Goal: Book appointment/travel/reservation

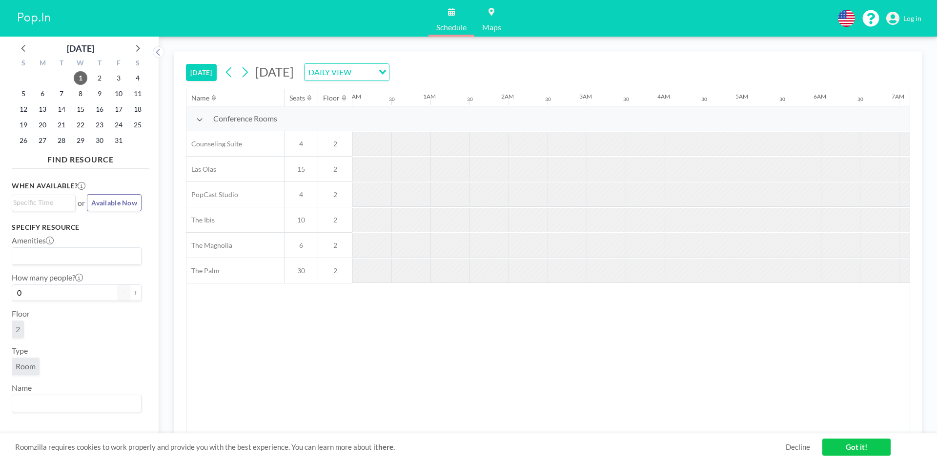
scroll to position [0, 898]
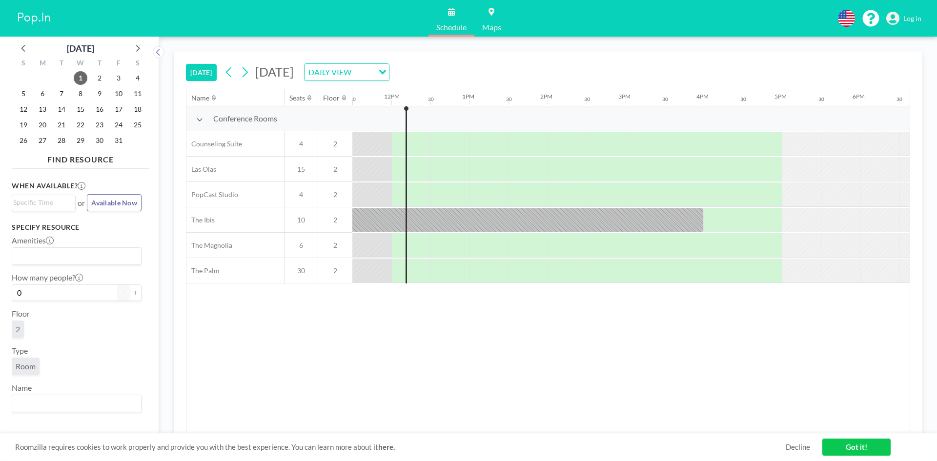
click at [115, 203] on span "Available Now" at bounding box center [114, 203] width 46 height 8
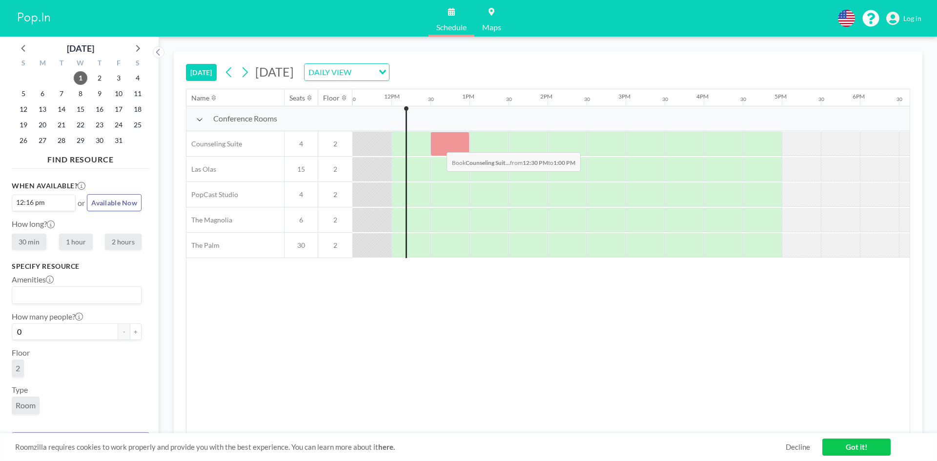
click at [439, 145] on div at bounding box center [449, 144] width 39 height 24
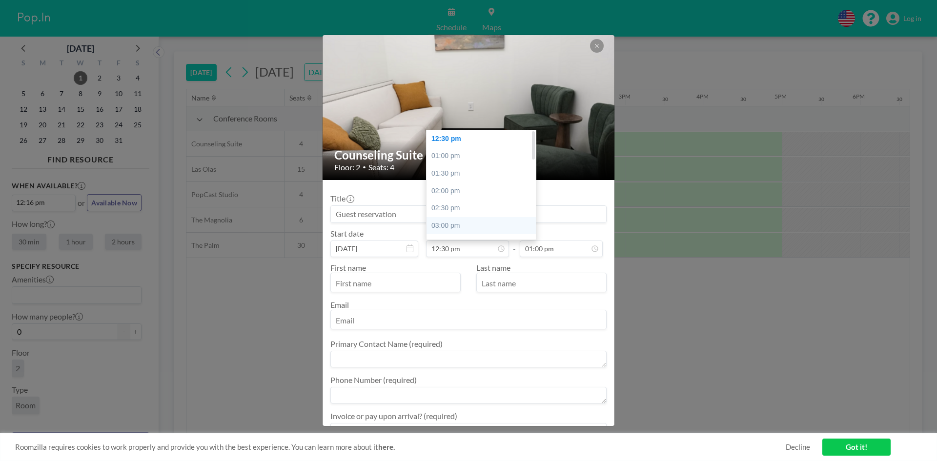
click at [430, 220] on div "03:00 pm" at bounding box center [483, 226] width 114 height 18
type input "03:00 pm"
type input "03:30 pm"
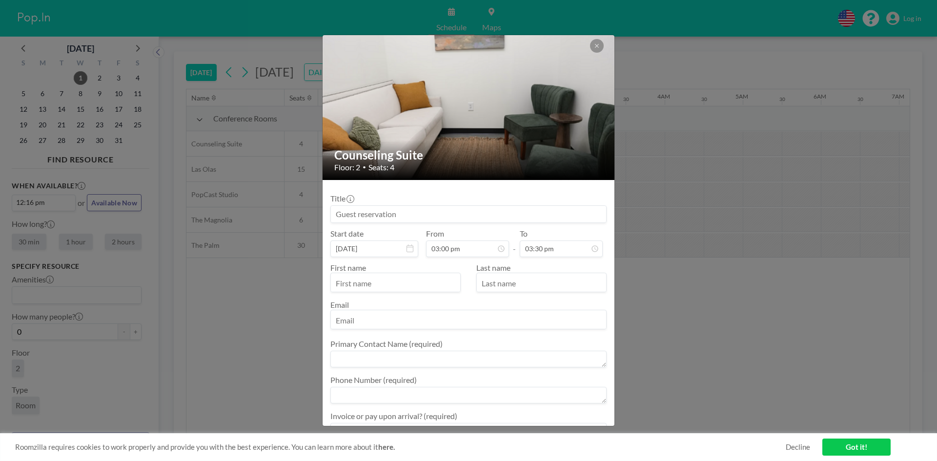
scroll to position [0, 1132]
click at [429, 212] on input at bounding box center [468, 214] width 275 height 17
click at [377, 242] on input "[DATE]" at bounding box center [374, 249] width 88 height 17
click at [444, 318] on span "4" at bounding box center [442, 313] width 14 height 14
type input "[DATE]"
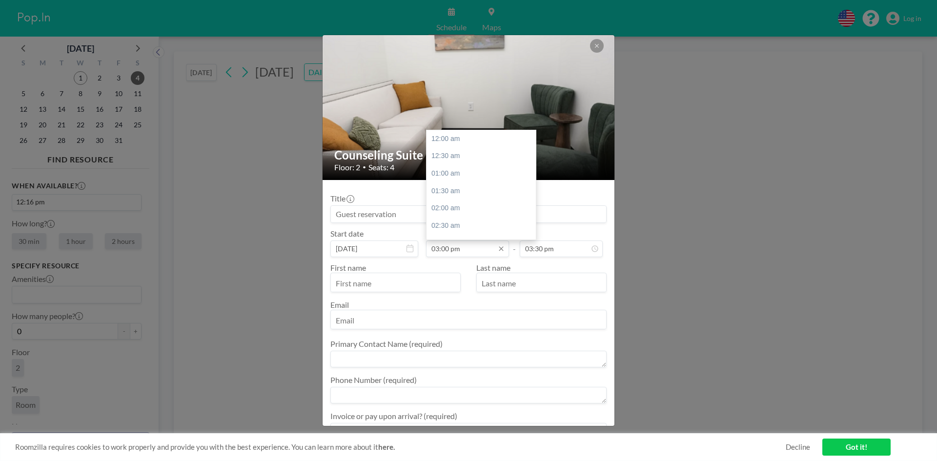
scroll to position [521, 0]
click at [443, 249] on input "03:00 pm" at bounding box center [467, 249] width 83 height 17
click at [491, 226] on div "05:30 pm" at bounding box center [483, 226] width 114 height 18
type input "05:30 pm"
type input "06:00 pm"
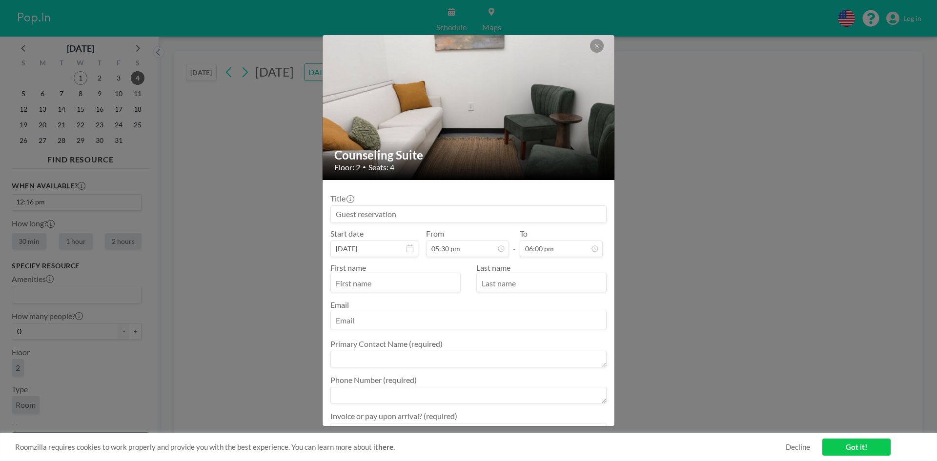
scroll to position [625, 0]
click at [540, 257] on div "First name Last name Email" at bounding box center [468, 295] width 276 height 76
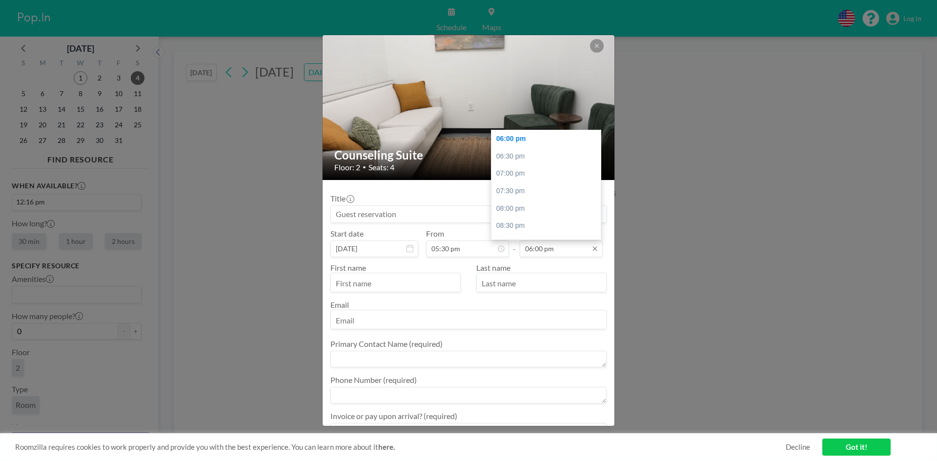
click at [540, 254] on input "06:00 pm" at bounding box center [561, 249] width 83 height 17
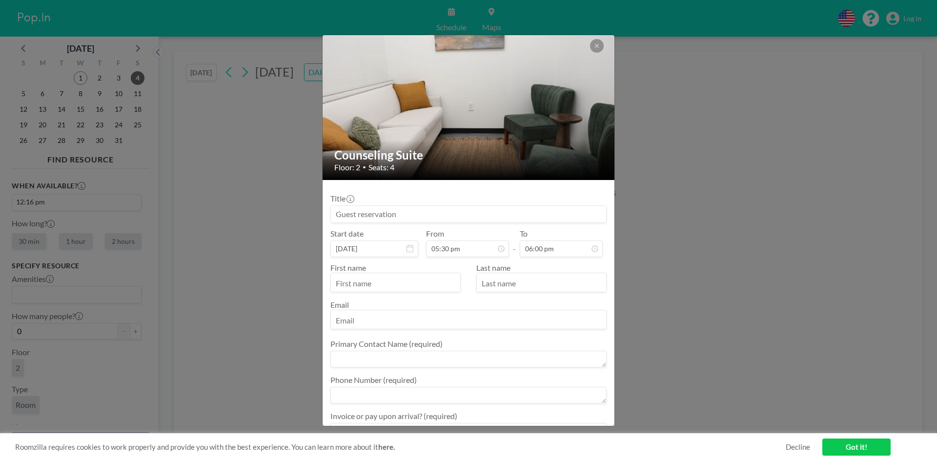
click at [567, 262] on div "First name Last name Email" at bounding box center [468, 295] width 276 height 76
click at [410, 285] on input "text" at bounding box center [395, 283] width 129 height 17
type input "[PERSON_NAME]"
click at [478, 283] on input "text" at bounding box center [541, 283] width 129 height 17
type input "[PERSON_NAME]"
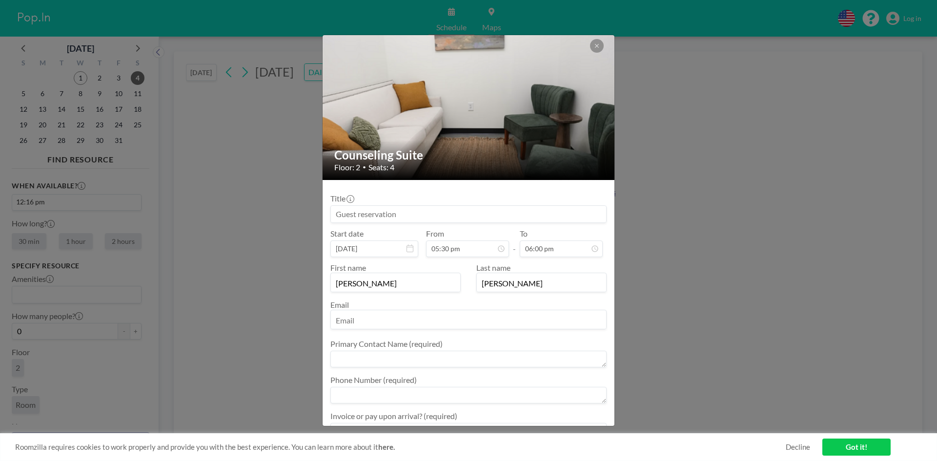
click at [438, 315] on input "email" at bounding box center [468, 320] width 275 height 17
type input "[EMAIL_ADDRESS][DOMAIN_NAME]"
click at [414, 351] on textarea at bounding box center [468, 359] width 276 height 17
click at [440, 330] on div "First name [PERSON_NAME] Last name [PERSON_NAME] Email [EMAIL_ADDRESS][DOMAIN_N…" at bounding box center [468, 295] width 276 height 76
drag, startPoint x: 454, startPoint y: 325, endPoint x: 322, endPoint y: 331, distance: 131.9
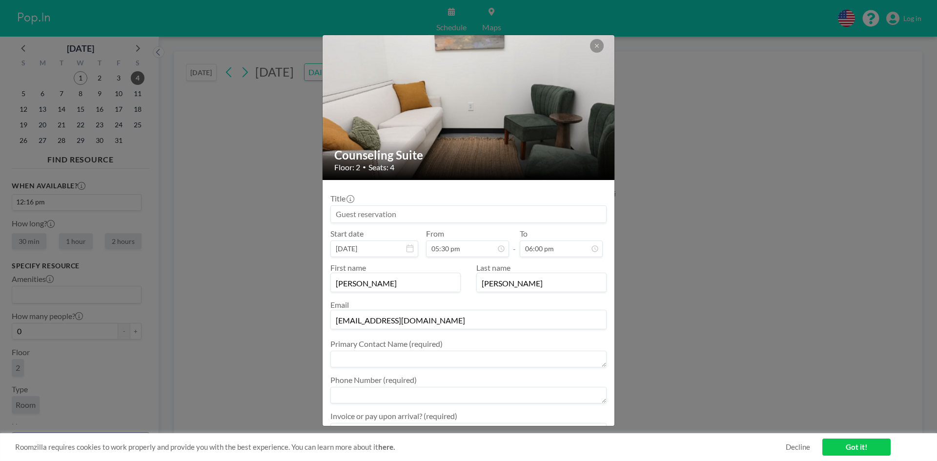
click at [325, 330] on form "Title Start date [DATE] From 05:30 pm - To 06:00 pm First name [PERSON_NAME] La…" at bounding box center [469, 354] width 292 height 348
click at [320, 334] on div "Counseling Suite Floor: 2 • Seats: 4 Title Start date [DATE] From 05:30 pm - To…" at bounding box center [468, 230] width 937 height 461
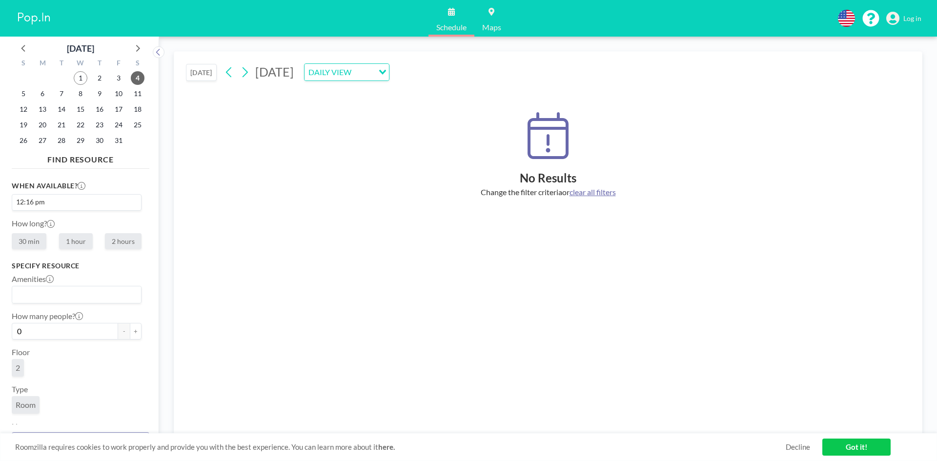
click at [319, 334] on div "No Results Change the filter criteria or clear all filters" at bounding box center [548, 261] width 724 height 345
